Goal: Transaction & Acquisition: Purchase product/service

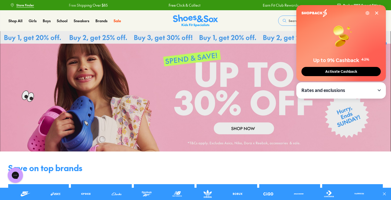
click at [376, 12] on icon at bounding box center [376, 13] width 4 height 4
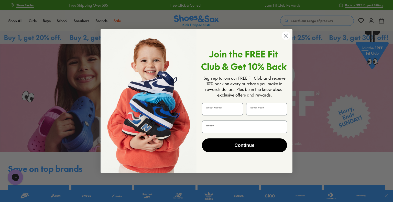
click at [283, 38] on circle "Close dialog" at bounding box center [286, 35] width 8 height 8
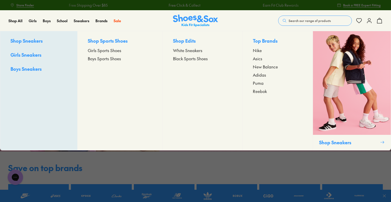
click at [261, 68] on span "New Balance" at bounding box center [265, 67] width 25 height 6
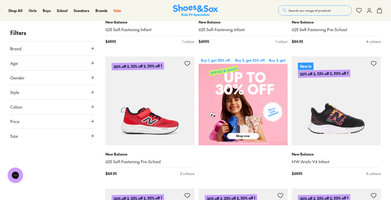
click at [90, 137] on button "Size" at bounding box center [52, 136] width 85 height 14
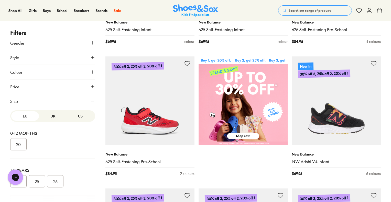
scroll to position [35, 0]
click at [76, 115] on button "US" at bounding box center [80, 116] width 28 height 9
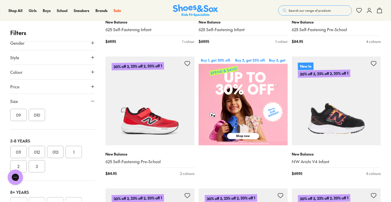
scroll to position [82, 0]
click at [73, 153] on button "1" at bounding box center [73, 151] width 16 height 12
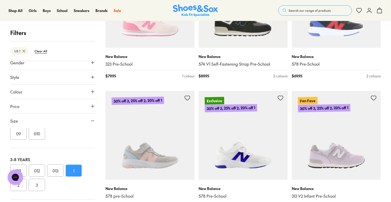
scroll to position [347, 0]
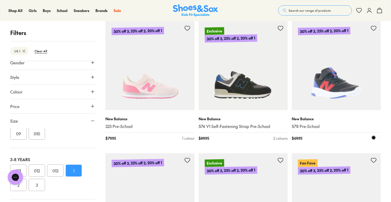
click at [343, 107] on img at bounding box center [336, 65] width 89 height 89
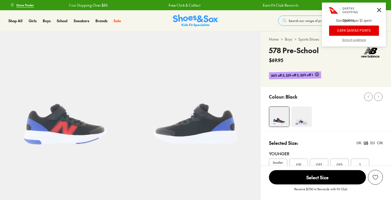
select select "*"
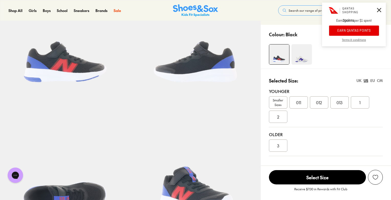
click at [359, 102] on span "1" at bounding box center [359, 102] width 1 height 6
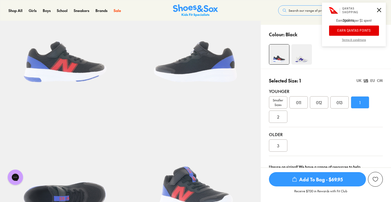
click at [341, 30] on button "EARN QANTAS POINTS" at bounding box center [354, 31] width 50 height 10
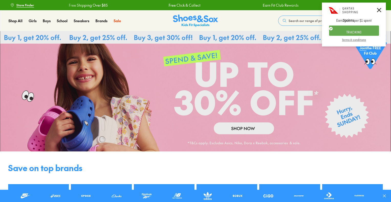
click at [377, 11] on icon at bounding box center [379, 10] width 4 height 4
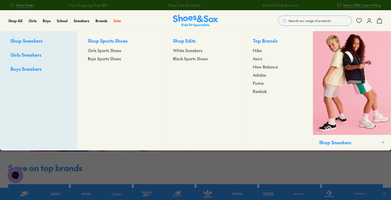
click at [269, 66] on span "New Balance" at bounding box center [265, 67] width 25 height 6
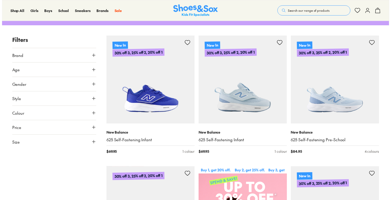
scroll to position [68, 0]
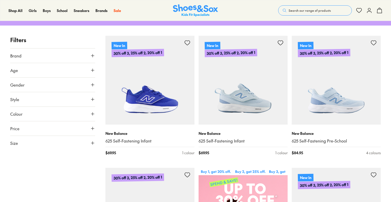
click at [93, 145] on icon at bounding box center [92, 143] width 5 height 5
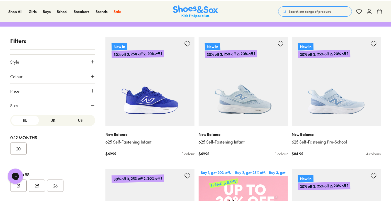
scroll to position [0, 0]
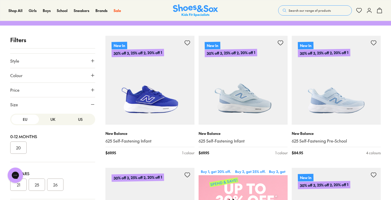
click at [79, 123] on button "US" at bounding box center [80, 119] width 28 height 9
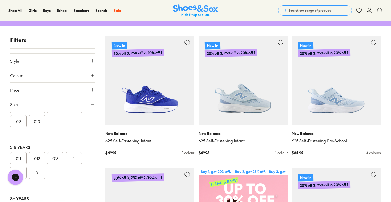
scroll to position [78, 0]
click at [75, 158] on button "1" at bounding box center [73, 158] width 16 height 12
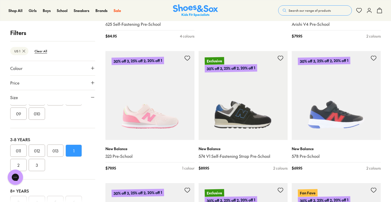
scroll to position [380, 0]
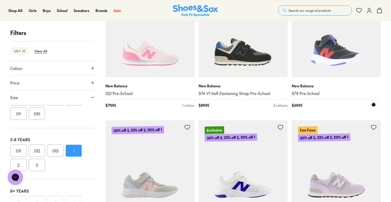
click at [329, 62] on img at bounding box center [336, 32] width 89 height 89
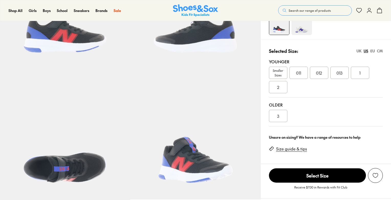
select select "*"
click at [358, 73] on div "1" at bounding box center [360, 73] width 18 height 12
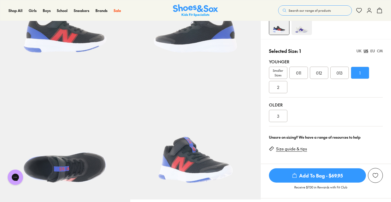
click at [301, 174] on span "Add To Bag - $69.95" at bounding box center [317, 176] width 97 height 14
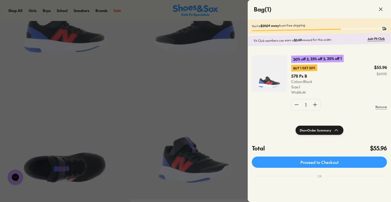
click at [381, 8] on icon at bounding box center [380, 9] width 6 height 6
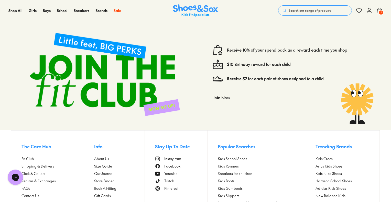
scroll to position [947, 0]
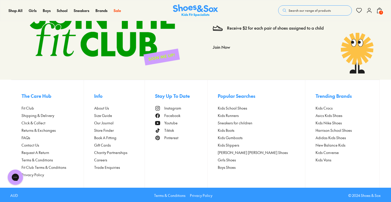
click at [43, 114] on span "Shipping & Delivery" at bounding box center [37, 115] width 33 height 5
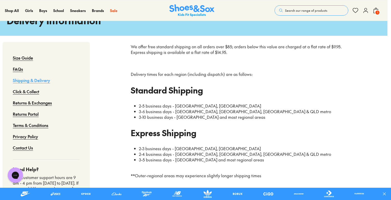
scroll to position [36, 4]
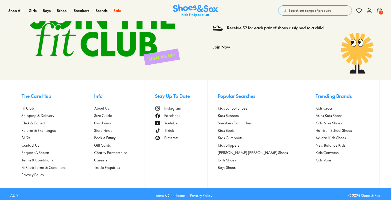
select select "*"
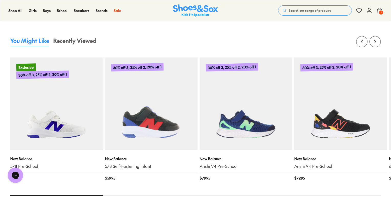
click at [380, 11] on span "1" at bounding box center [380, 12] width 5 height 5
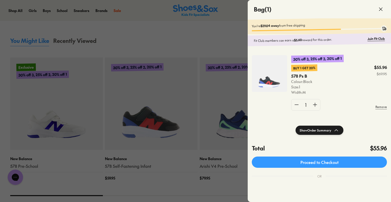
click at [381, 12] on icon at bounding box center [380, 9] width 6 height 6
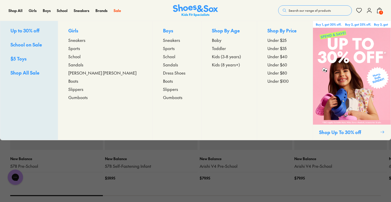
click at [163, 63] on span "Sandals" at bounding box center [170, 65] width 15 height 6
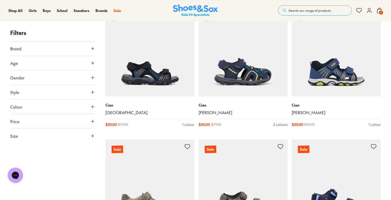
scroll to position [1154, 0]
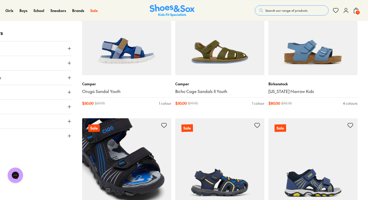
scroll to position [1003, 20]
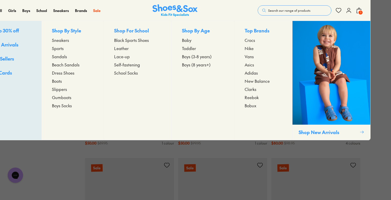
click at [64, 57] on span "Sandals" at bounding box center [59, 56] width 15 height 6
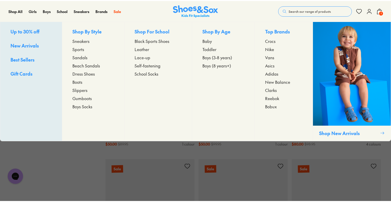
scroll to position [1003, 0]
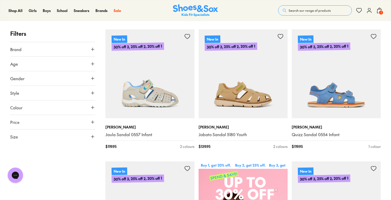
click at [88, 136] on button "Size" at bounding box center [52, 137] width 85 height 14
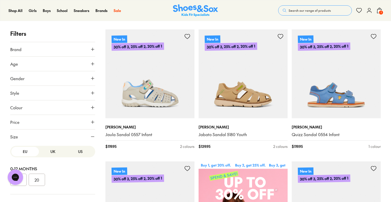
scroll to position [39, 0]
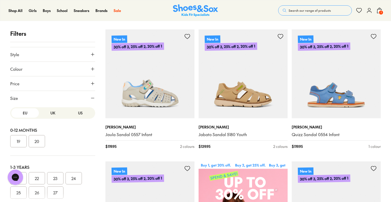
click at [79, 113] on button "US" at bounding box center [80, 112] width 28 height 9
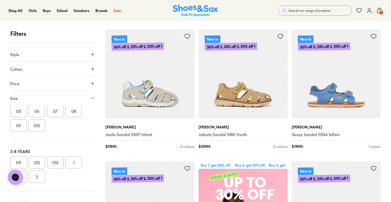
scroll to position [67, 0]
click at [77, 165] on button "1" at bounding box center [73, 163] width 16 height 12
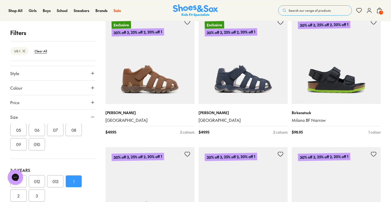
scroll to position [627, 0]
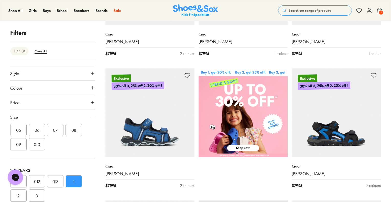
scroll to position [177, 0]
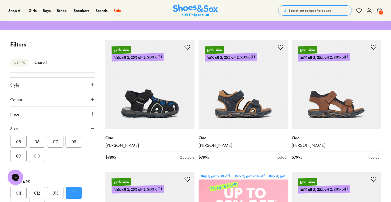
type input "***"
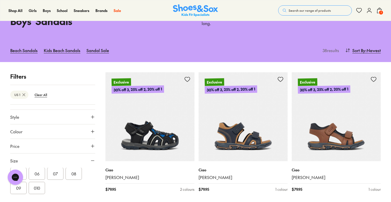
scroll to position [41, 0]
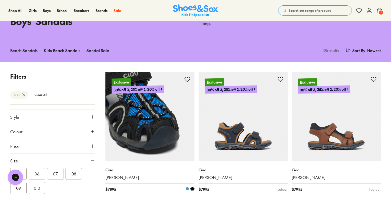
click at [145, 137] on img at bounding box center [149, 116] width 89 height 89
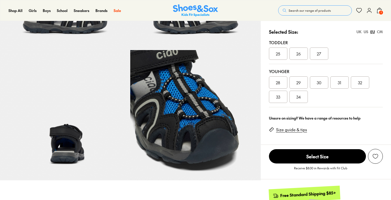
scroll to position [113, 0]
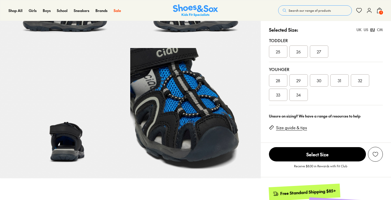
select select "*"
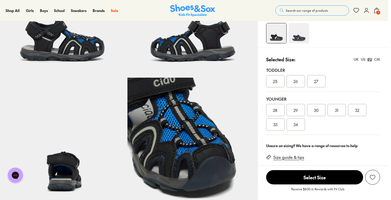
scroll to position [84, 3]
click at [362, 59] on div "US" at bounding box center [363, 59] width 5 height 5
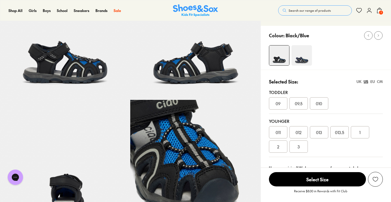
scroll to position [0, 0]
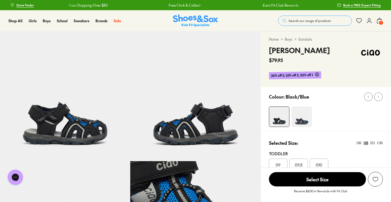
click at [378, 24] on button "1" at bounding box center [379, 20] width 6 height 11
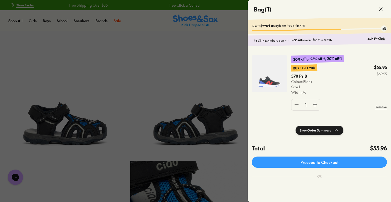
click at [380, 8] on icon at bounding box center [380, 9] width 6 height 6
